Goal: Task Accomplishment & Management: Manage account settings

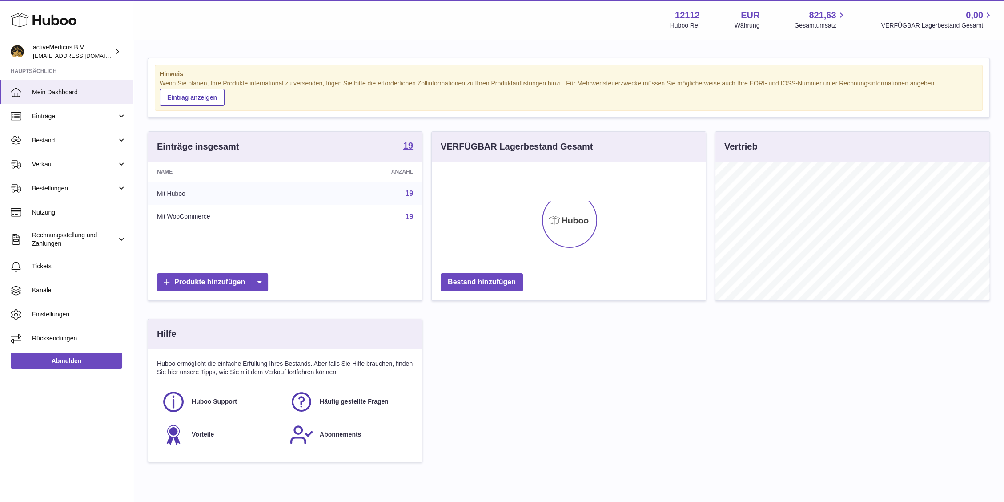
scroll to position [139, 274]
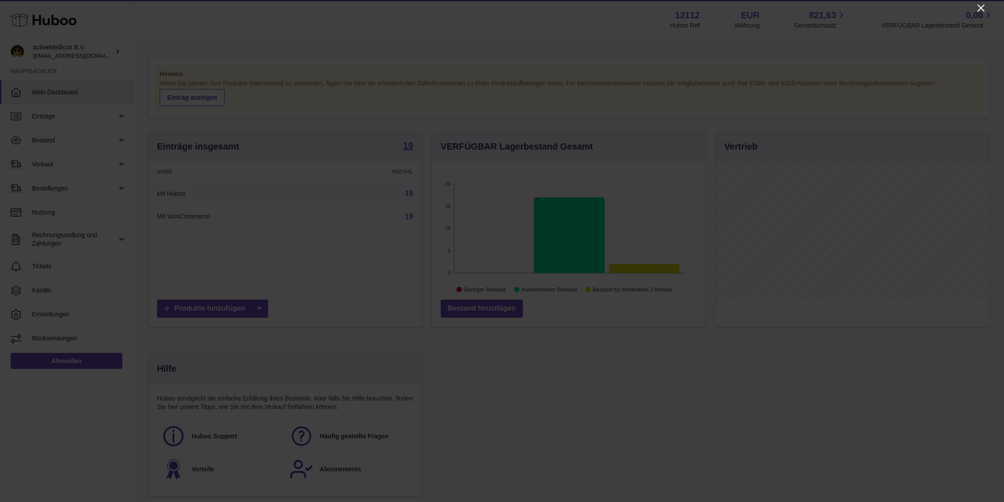
click at [984, 6] on icon "Close" at bounding box center [980, 7] width 7 height 7
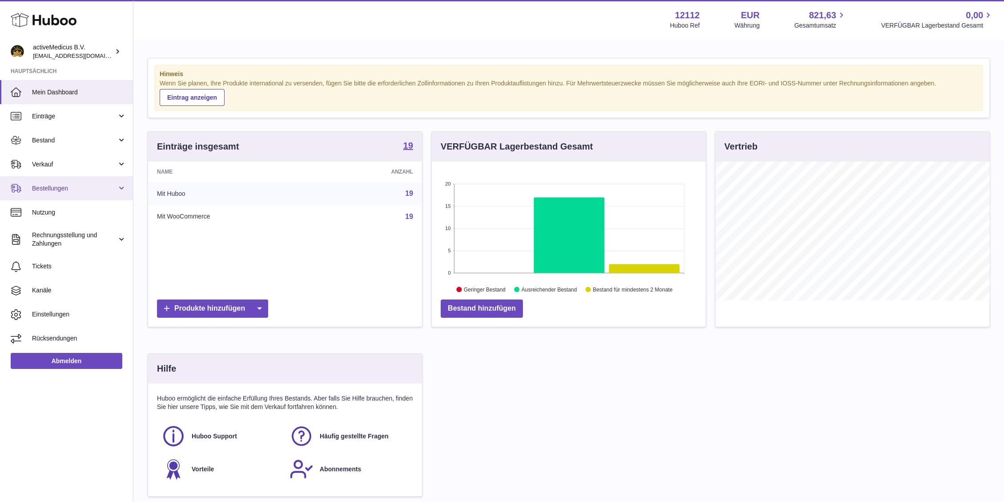
click at [98, 185] on span "Bestellungen" at bounding box center [74, 188] width 85 height 8
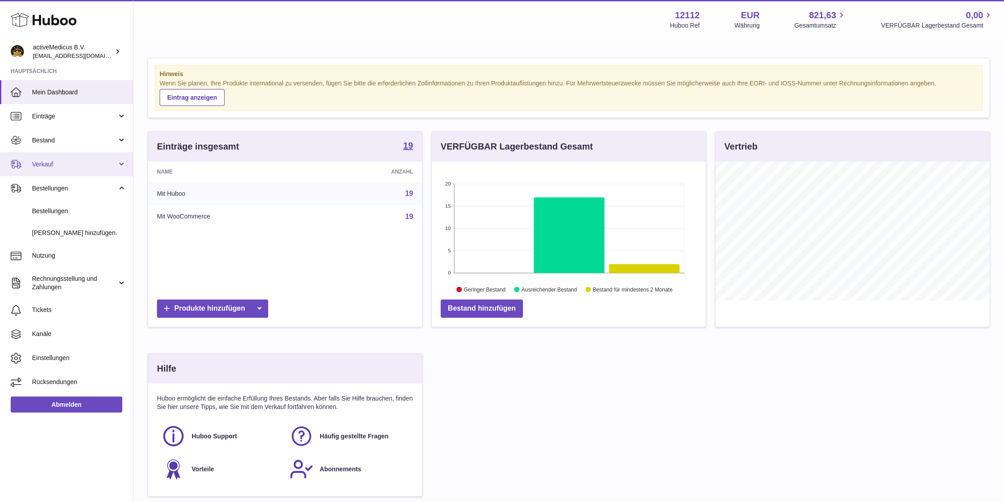
click at [82, 162] on span "Verkauf" at bounding box center [74, 164] width 85 height 8
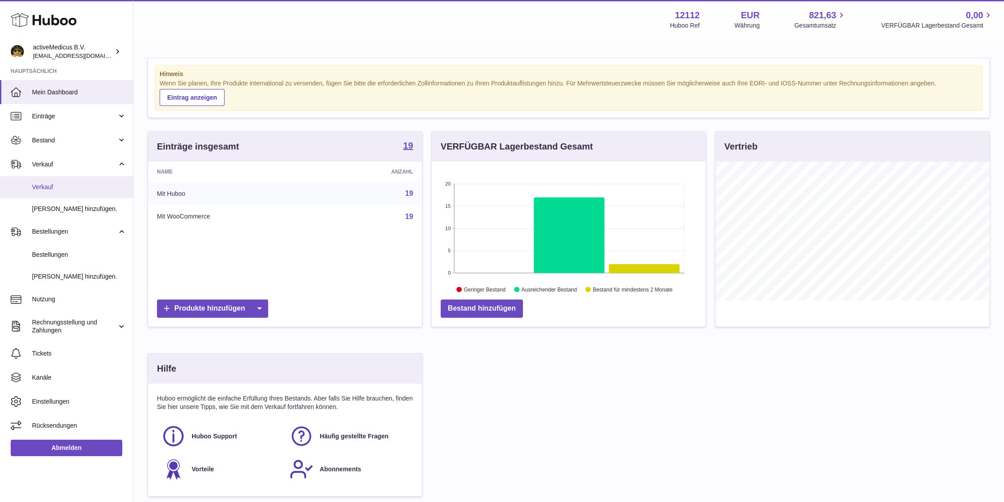
click at [81, 183] on span "Verkauf" at bounding box center [79, 187] width 94 height 8
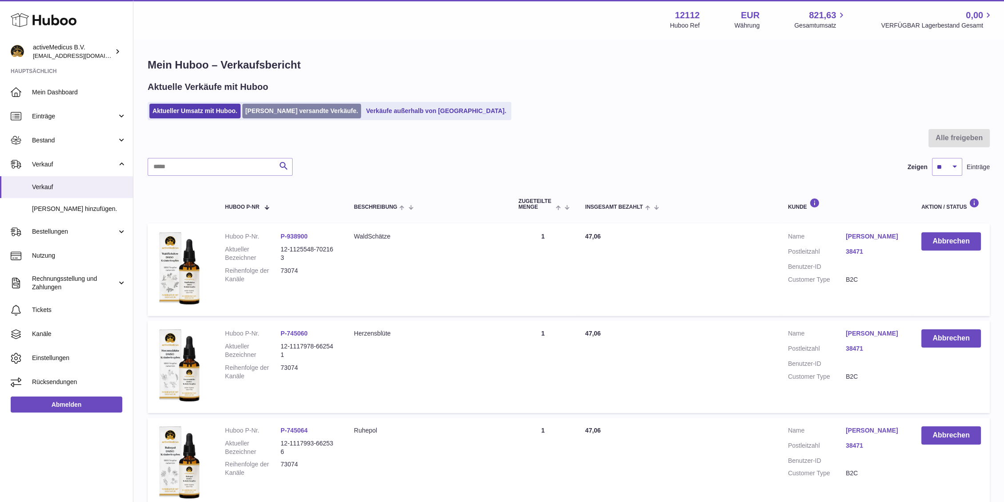
click at [269, 108] on link "[PERSON_NAME] versandte Verkäufe." at bounding box center [301, 111] width 119 height 15
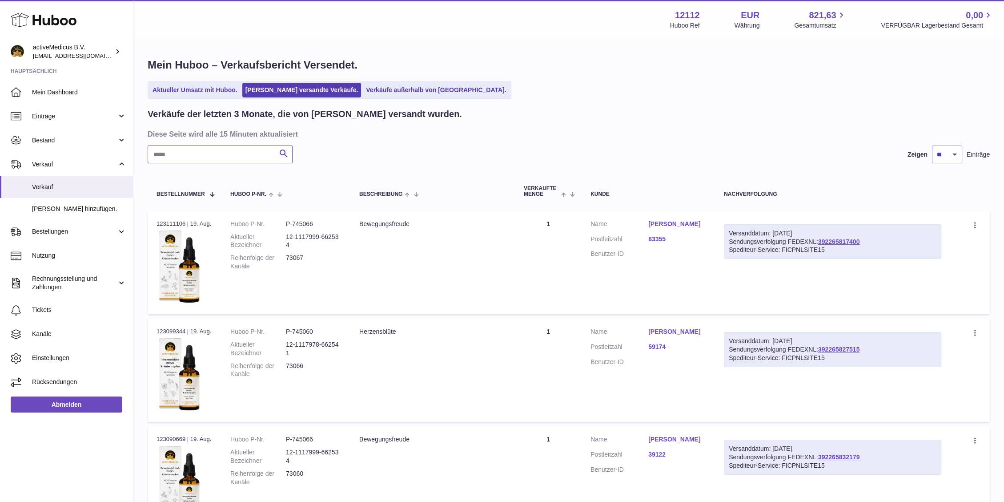
click at [232, 154] on input "text" at bounding box center [220, 154] width 145 height 18
paste input "**********"
type input "**********"
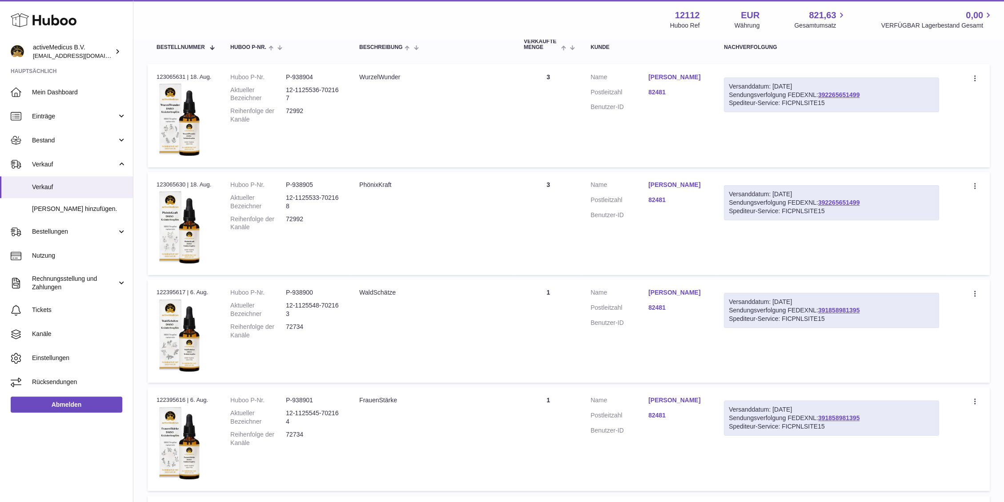
scroll to position [48, 0]
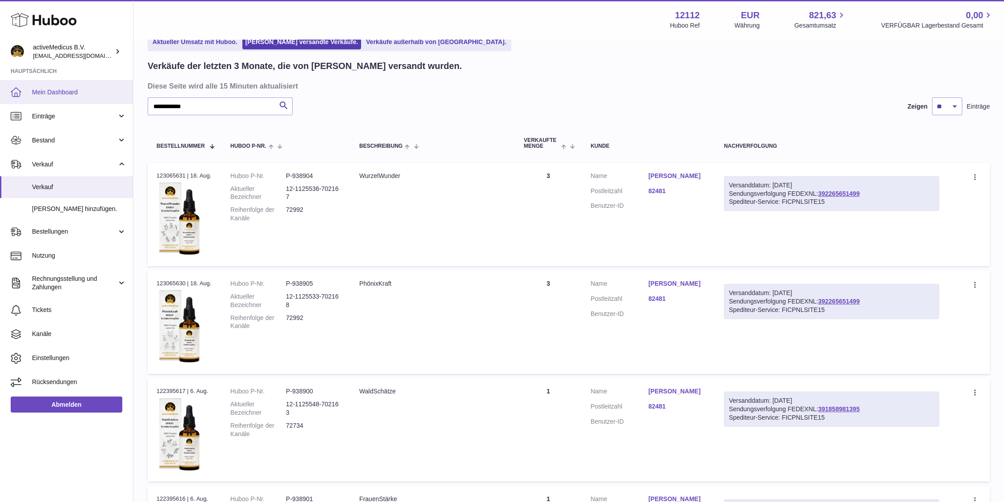
click at [59, 96] on span "Mein Dashboard" at bounding box center [79, 92] width 94 height 8
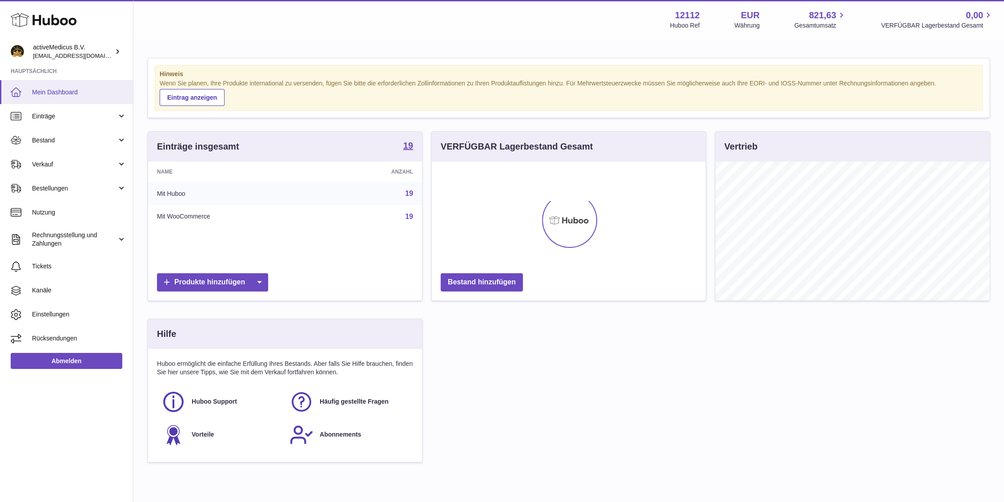
scroll to position [139, 274]
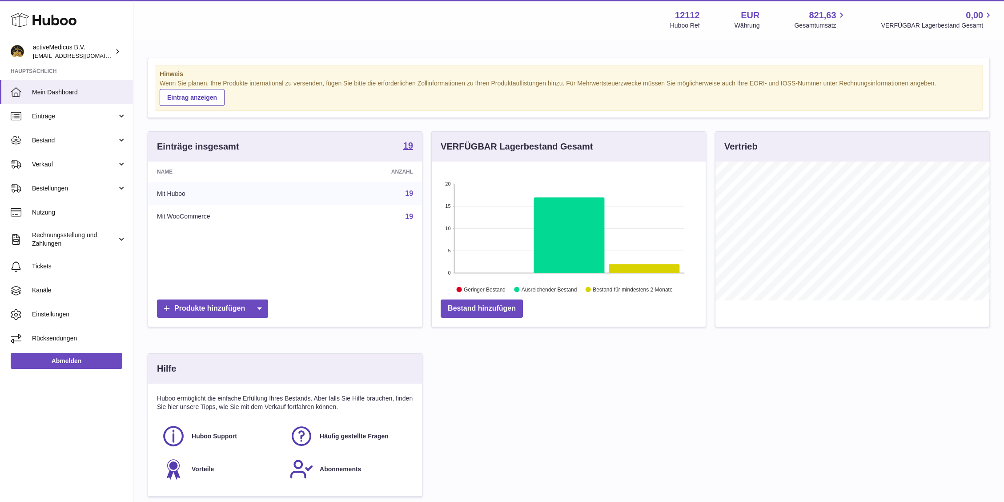
drag, startPoint x: 149, startPoint y: 60, endPoint x: 250, endPoint y: 104, distance: 109.7
click at [250, 104] on div "Hinweis Wenn Sie planen, Ihre Produkte international zu versenden, fügen Sie bi…" at bounding box center [568, 281] width 871 height 483
click at [250, 104] on div "Wenn Sie planen, Ihre Produkte international zu versenden, fügen Sie bitte die …" at bounding box center [569, 92] width 818 height 27
drag, startPoint x: 270, startPoint y: 103, endPoint x: 142, endPoint y: 72, distance: 131.8
click at [142, 72] on div "Hinweis Wenn Sie planen, Ihre Produkte international zu versenden, fügen Sie bi…" at bounding box center [568, 281] width 871 height 483
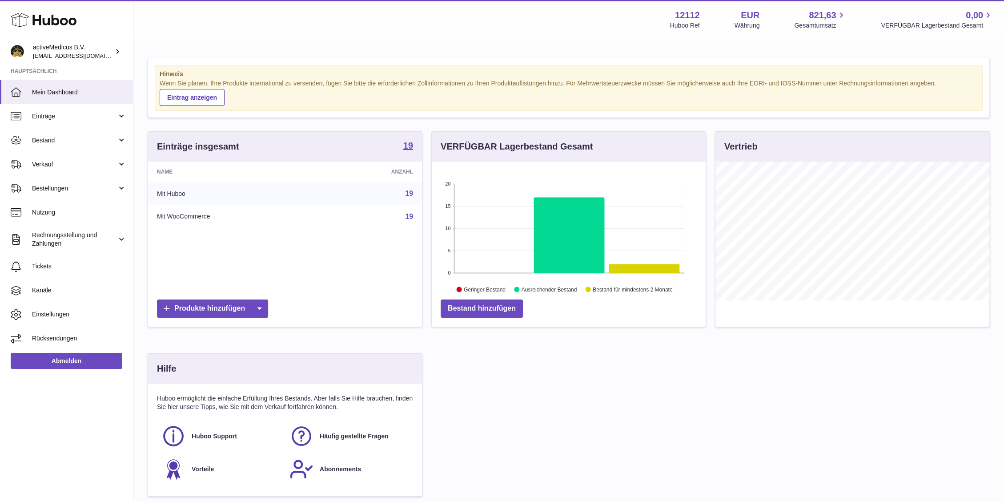
click at [143, 71] on div "Hinweis Wenn Sie planen, Ihre Produkte international zu versenden, fügen Sie bi…" at bounding box center [568, 281] width 871 height 483
drag, startPoint x: 169, startPoint y: 76, endPoint x: 242, endPoint y: 101, distance: 76.9
click at [242, 101] on div "Hinweis Wenn Sie planen, Ihre Produkte international zu versenden, fügen Sie bi…" at bounding box center [568, 281] width 871 height 483
click at [245, 103] on div "Wenn Sie planen, Ihre Produkte international zu versenden, fügen Sie bitte die …" at bounding box center [569, 92] width 818 height 27
